Goal: Task Accomplishment & Management: Use online tool/utility

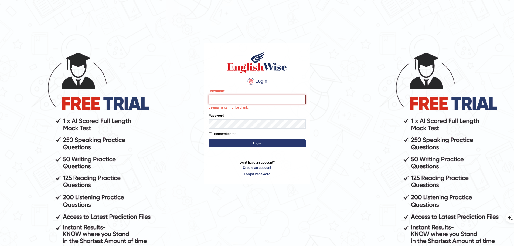
type input "uakhter30"
click at [231, 145] on button "Login" at bounding box center [257, 143] width 97 height 8
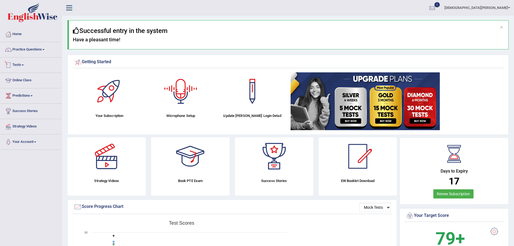
click at [22, 62] on link "Tests" at bounding box center [31, 63] width 62 height 13
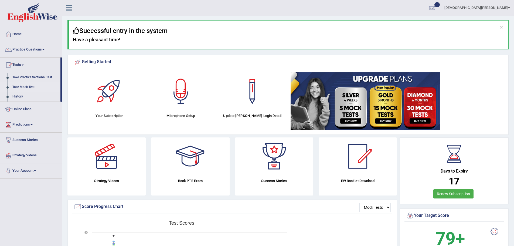
click at [31, 84] on link "Take Mock Test" at bounding box center [35, 87] width 50 height 10
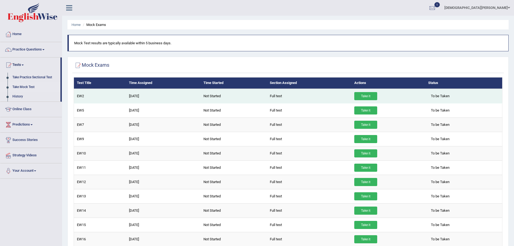
click at [375, 91] on td "Take it" at bounding box center [388, 96] width 74 height 15
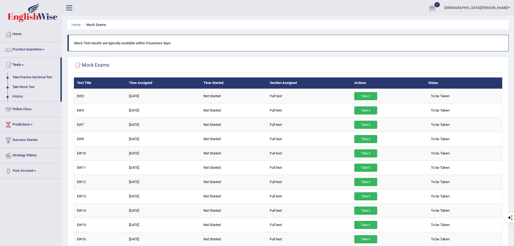
click at [436, 6] on div at bounding box center [432, 8] width 8 height 8
click at [436, 28] on span "Exam evaluated" at bounding box center [400, 27] width 72 height 4
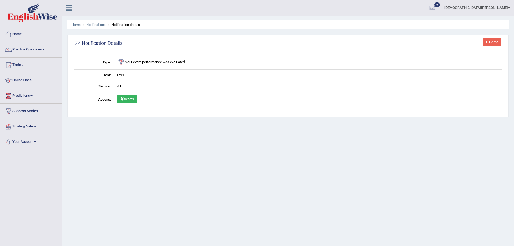
click at [128, 94] on td "Scores" at bounding box center [308, 100] width 388 height 16
click at [129, 100] on link "Scores" at bounding box center [127, 99] width 20 height 8
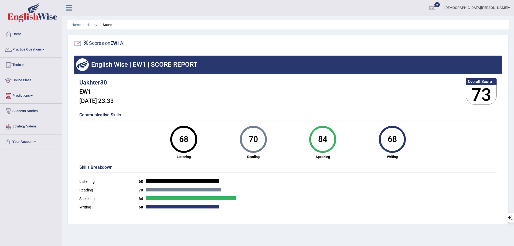
click at [397, 141] on div "68" at bounding box center [392, 139] width 20 height 23
click at [326, 141] on div "84" at bounding box center [323, 139] width 20 height 23
click at [238, 141] on div "70 [GEOGRAPHIC_DATA]" at bounding box center [254, 142] width 70 height 33
drag, startPoint x: 168, startPoint y: 140, endPoint x: 178, endPoint y: 154, distance: 16.8
click at [168, 140] on div "68 Listening" at bounding box center [184, 142] width 70 height 33
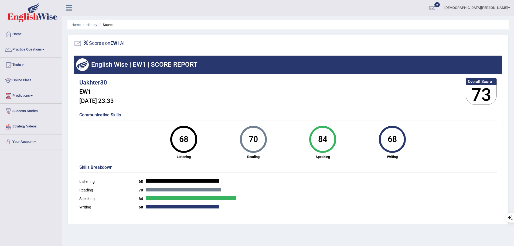
drag, startPoint x: 162, startPoint y: 204, endPoint x: 161, endPoint y: 210, distance: 6.7
click at [162, 205] on div "Writing 68" at bounding box center [287, 207] width 417 height 9
drag, startPoint x: 173, startPoint y: 185, endPoint x: 177, endPoint y: 178, distance: 9.1
click at [173, 184] on div "Listening 68" at bounding box center [287, 182] width 417 height 9
click at [78, 43] on div at bounding box center [78, 43] width 8 height 8
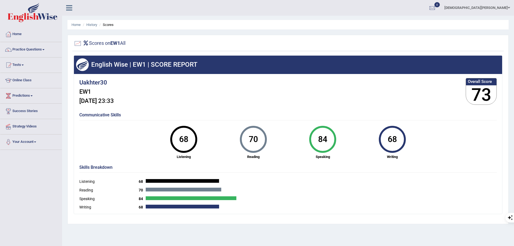
click at [78, 43] on div at bounding box center [78, 43] width 8 height 8
click at [87, 42] on icon at bounding box center [86, 42] width 6 height 5
click at [143, 42] on div at bounding box center [288, 43] width 429 height 11
click at [111, 56] on div "Scores on EW1 All English Wise | EW1 | SCORE REPORT Uakhter30 EW1 Sep 30, 2025,…" at bounding box center [287, 129] width 441 height 189
click at [90, 115] on h4 "Communicative Skills" at bounding box center [287, 114] width 417 height 5
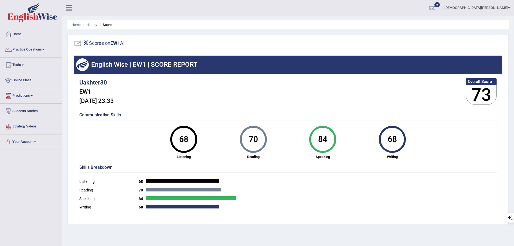
click at [113, 116] on h4 "Communicative Skills" at bounding box center [287, 114] width 417 height 5
click at [114, 105] on div "Uakhter30 EW1 Sep 30, 2025, 23:33" at bounding box center [96, 92] width 35 height 30
click at [70, 94] on div "Scores on EW1 All English Wise | EW1 | SCORE REPORT Uakhter30 EW1 Sep 30, 2025,…" at bounding box center [287, 129] width 441 height 189
click at [86, 86] on h4 "Uakhter30" at bounding box center [96, 82] width 35 height 6
click at [90, 79] on h4 "Uakhter30" at bounding box center [96, 82] width 35 height 6
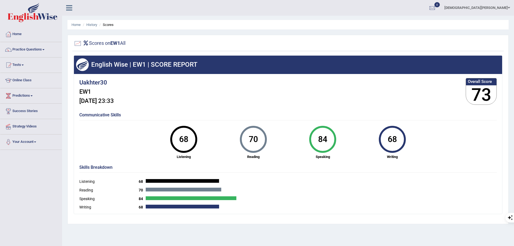
click at [97, 162] on div "Skills Breakdown Listening 68 Reading 70 Speaking 84 Writing 68" at bounding box center [288, 188] width 420 height 52
click at [88, 187] on div "Skills Breakdown Listening 68 Reading 70 Speaking 84 Writing 68" at bounding box center [288, 188] width 420 height 52
click at [93, 26] on link "History" at bounding box center [91, 25] width 11 height 4
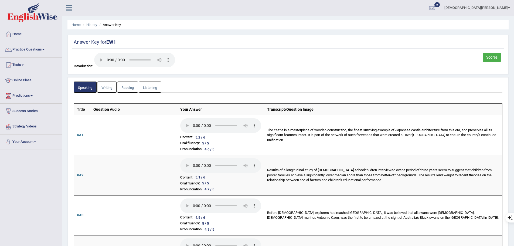
click at [107, 90] on link "Writing" at bounding box center [106, 86] width 19 height 11
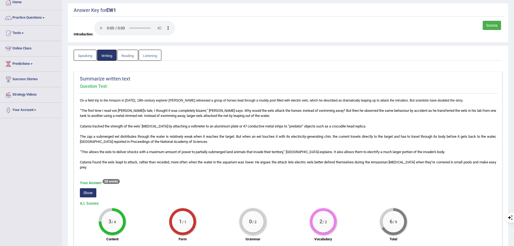
scroll to position [135, 0]
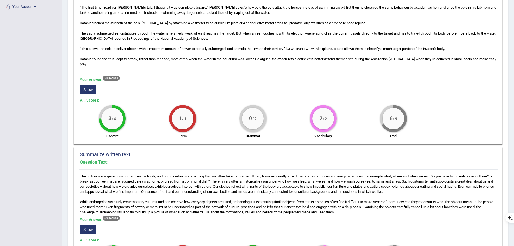
click at [94, 94] on button "Show" at bounding box center [88, 89] width 16 height 9
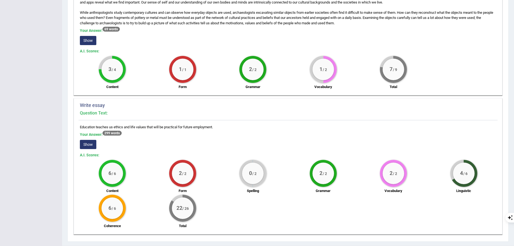
scroll to position [342, 0]
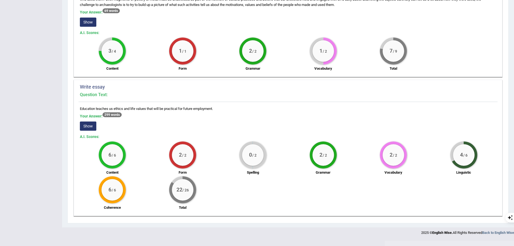
click at [89, 130] on button "Show" at bounding box center [88, 125] width 16 height 9
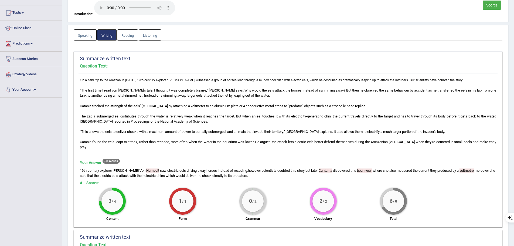
scroll to position [43, 0]
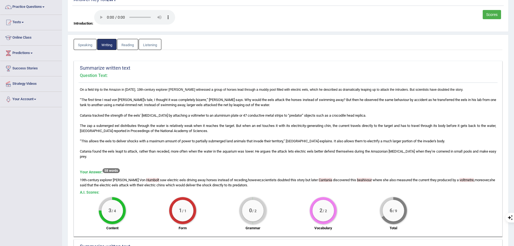
click at [130, 44] on link "Reading" at bounding box center [127, 44] width 21 height 11
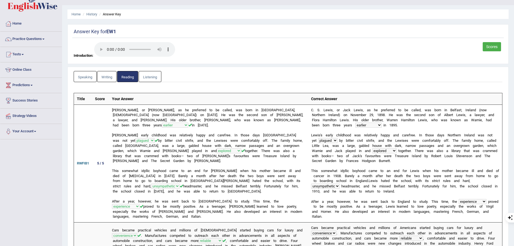
scroll to position [0, 0]
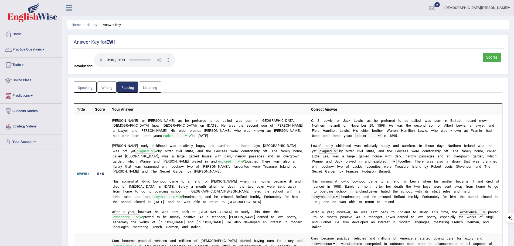
click at [147, 84] on link "Listening" at bounding box center [150, 86] width 23 height 11
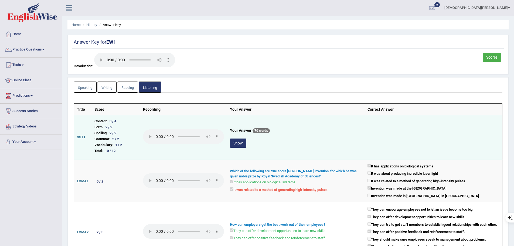
click at [233, 142] on button "Show" at bounding box center [238, 142] width 16 height 9
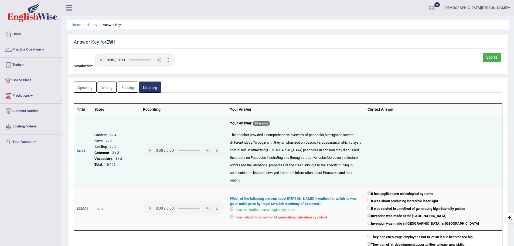
click at [129, 88] on link "Reading" at bounding box center [127, 86] width 21 height 11
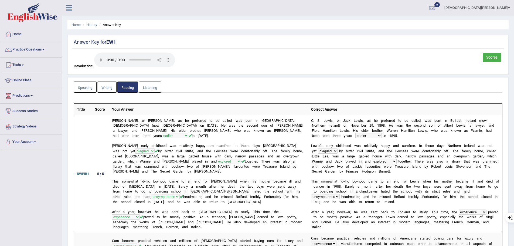
click at [103, 87] on link "Writing" at bounding box center [106, 86] width 19 height 11
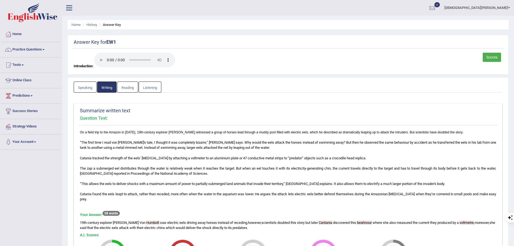
click at [86, 87] on link "Speaking" at bounding box center [85, 86] width 23 height 11
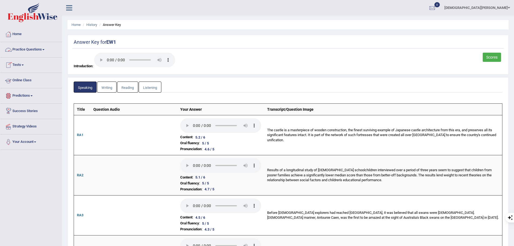
click at [21, 64] on link "Tests" at bounding box center [31, 63] width 62 height 13
click at [25, 87] on link "Take Mock Test" at bounding box center [35, 87] width 50 height 10
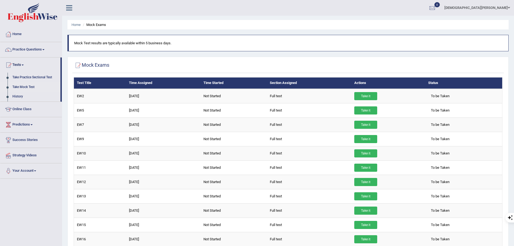
click at [366, 97] on link "Take it" at bounding box center [365, 96] width 23 height 8
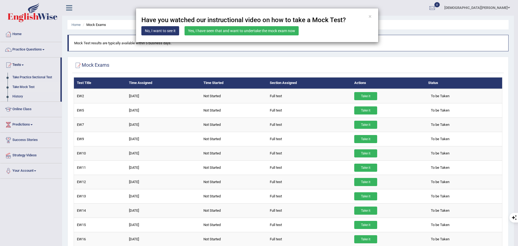
click at [242, 31] on link "Yes, I have seen that and want to undertake the mock exam now" at bounding box center [242, 30] width 114 height 9
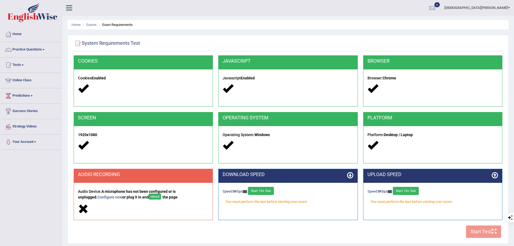
click at [260, 194] on button "Start 10s Test" at bounding box center [261, 191] width 26 height 8
click at [410, 192] on button "Start 10s Test" at bounding box center [406, 191] width 26 height 8
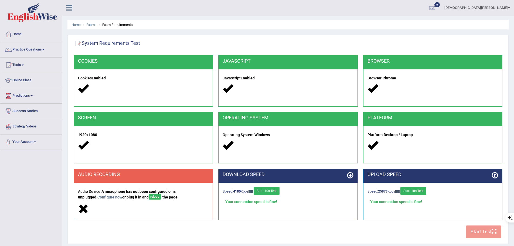
click at [490, 233] on div "COOKIES Cookies Enabled JAVASCRIPT Javascript Enabled BROWSER Browser: Chrome S…" at bounding box center [287, 147] width 431 height 185
click at [416, 229] on div "COOKIES Cookies Enabled JAVASCRIPT Javascript Enabled BROWSER Browser: Chrome S…" at bounding box center [287, 147] width 431 height 185
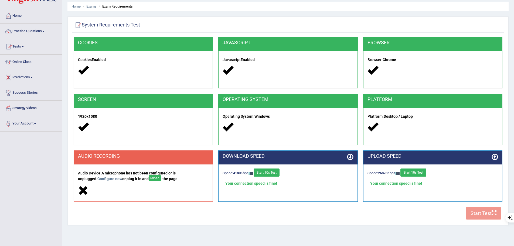
scroll to position [37, 0]
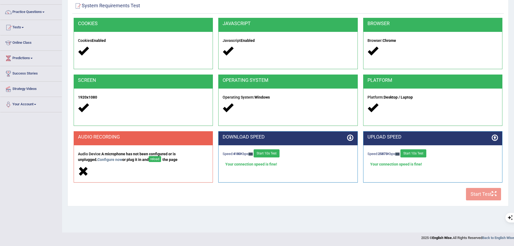
click at [490, 191] on div "COOKIES Cookies Enabled JAVASCRIPT Javascript Enabled BROWSER Browser: Chrome S…" at bounding box center [287, 110] width 431 height 185
click at [486, 193] on div "COOKIES Cookies Enabled JAVASCRIPT Javascript Enabled BROWSER Browser: Chrome S…" at bounding box center [287, 110] width 431 height 185
click at [93, 154] on h5 "Audio Device: A microphone has not been configured or is unplugged. Configure n…" at bounding box center [143, 157] width 131 height 11
click at [149, 157] on button "reload" at bounding box center [155, 159] width 12 height 6
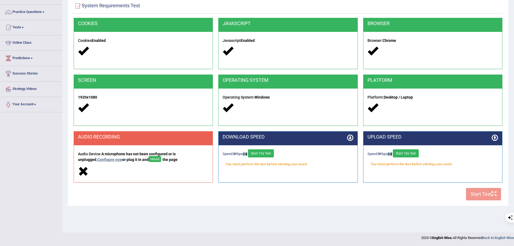
click at [98, 159] on link "Configure now" at bounding box center [109, 159] width 25 height 4
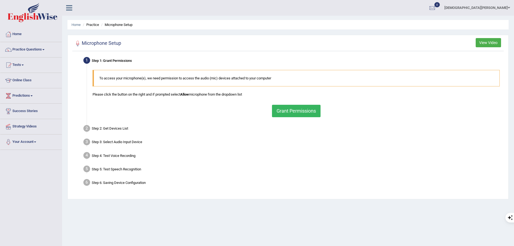
click at [296, 115] on button "Grant Permissions" at bounding box center [296, 111] width 49 height 12
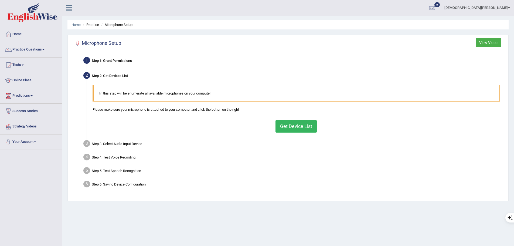
click at [293, 126] on button "Get Device List" at bounding box center [295, 126] width 41 height 12
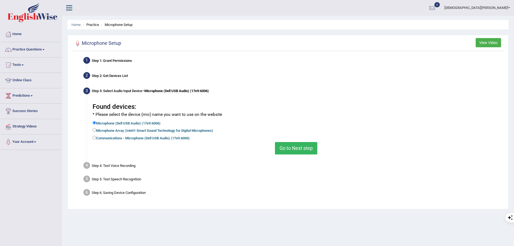
click at [296, 151] on button "Go to Next step" at bounding box center [296, 148] width 42 height 12
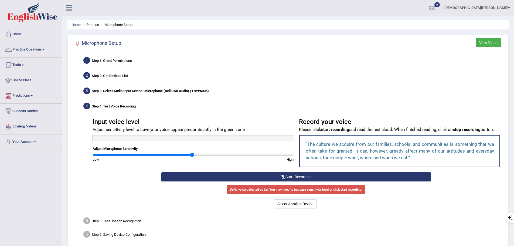
click at [303, 172] on button "Start Recording" at bounding box center [295, 176] width 269 height 9
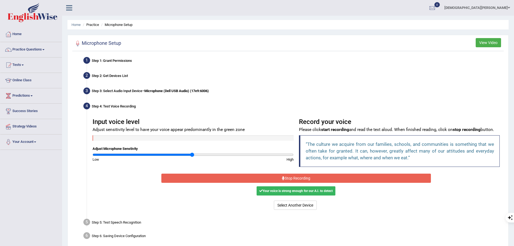
click at [301, 189] on div "Your voice is strong enough for our A.I. to detect" at bounding box center [296, 190] width 79 height 9
click at [301, 192] on div "Your voice is strong enough for our A.I. to detect" at bounding box center [296, 190] width 79 height 9
click at [301, 193] on div "Your voice is strong enough for our A.I. to detect" at bounding box center [296, 190] width 79 height 9
click at [262, 190] on div "Your voice is strong enough for our A.I. to detect" at bounding box center [296, 190] width 79 height 9
click at [274, 174] on button "Stop Recording" at bounding box center [295, 177] width 269 height 9
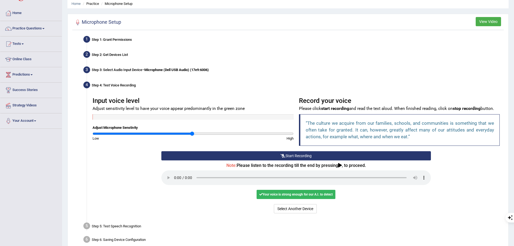
scroll to position [49, 0]
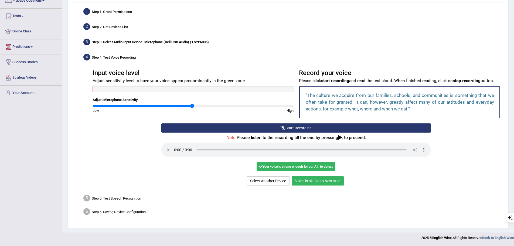
click at [302, 181] on button "Voice is ok. Go to Next step" at bounding box center [318, 180] width 52 height 9
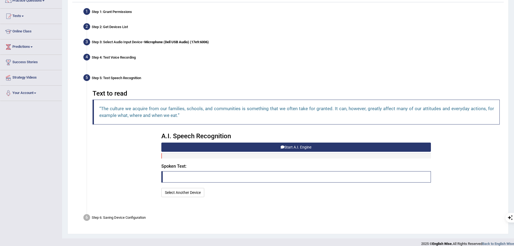
scroll to position [42, 0]
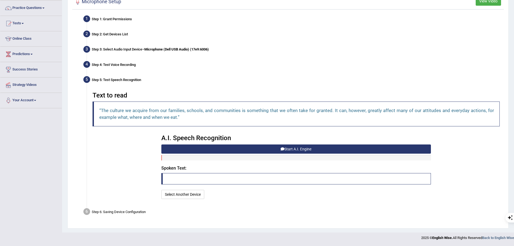
click at [315, 148] on button "Start A.I. Engine" at bounding box center [295, 148] width 269 height 9
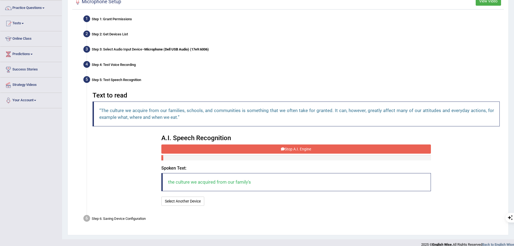
click at [287, 150] on button "Stop A.I. Engine" at bounding box center [295, 148] width 269 height 9
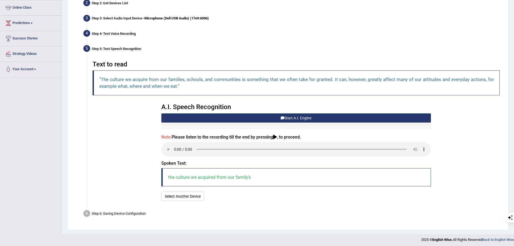
scroll to position [74, 0]
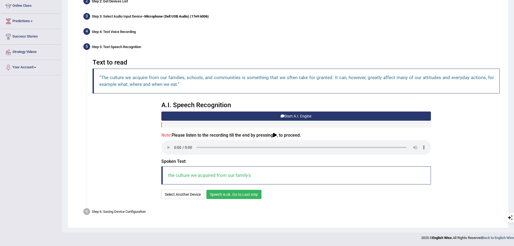
click at [223, 193] on button "Speech is ok. Go to Last step" at bounding box center [233, 194] width 55 height 9
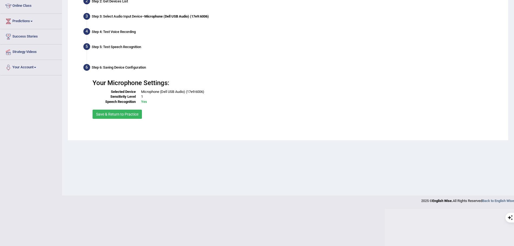
scroll to position [37, 0]
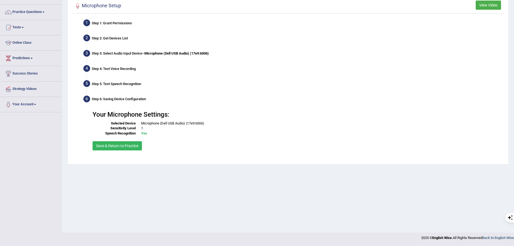
click at [118, 146] on button "Save & Return to Practice" at bounding box center [117, 145] width 49 height 9
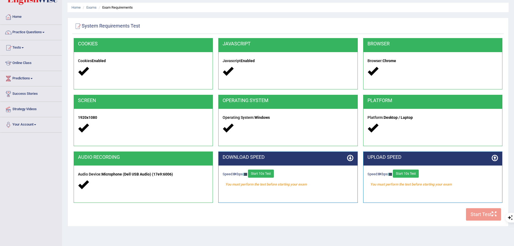
scroll to position [37, 0]
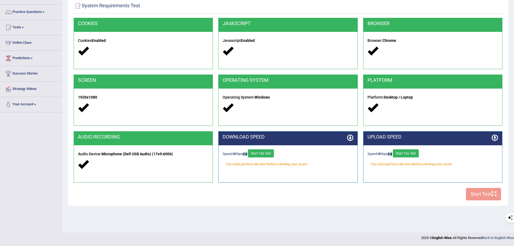
click at [478, 192] on div "COOKIES Cookies Enabled JAVASCRIPT Javascript Enabled BROWSER Browser: Chrome S…" at bounding box center [287, 110] width 431 height 185
click at [262, 153] on button "Start 10s Test" at bounding box center [261, 153] width 26 height 8
click at [416, 153] on button "Start 10s Test" at bounding box center [406, 153] width 26 height 8
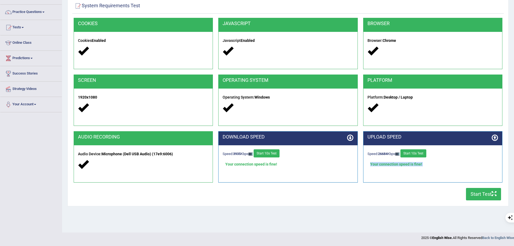
click at [473, 192] on button "Start Test" at bounding box center [483, 194] width 35 height 12
click at [487, 193] on button "Start Test" at bounding box center [483, 194] width 35 height 12
click at [371, 202] on div "COOKIES Cookies Enabled JAVASCRIPT Javascript Enabled BROWSER Browser: Chrome S…" at bounding box center [287, 110] width 431 height 185
